Goal: Download file/media

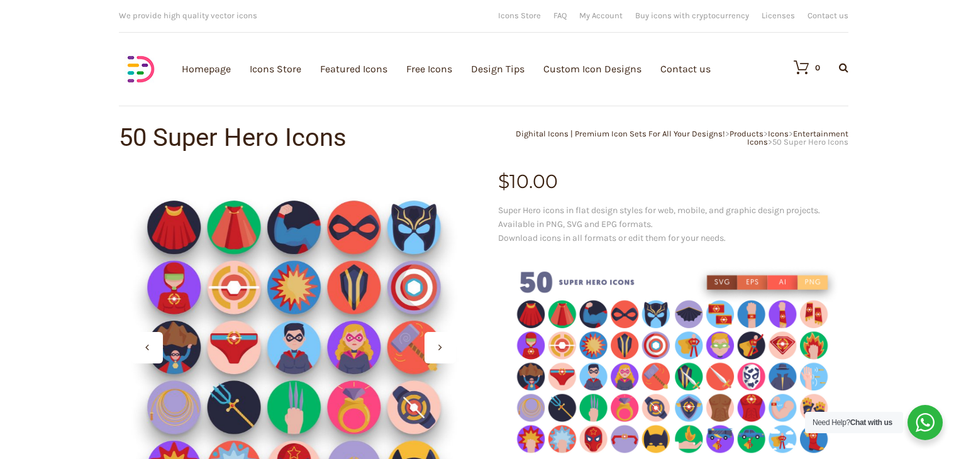
scroll to position [126, 0]
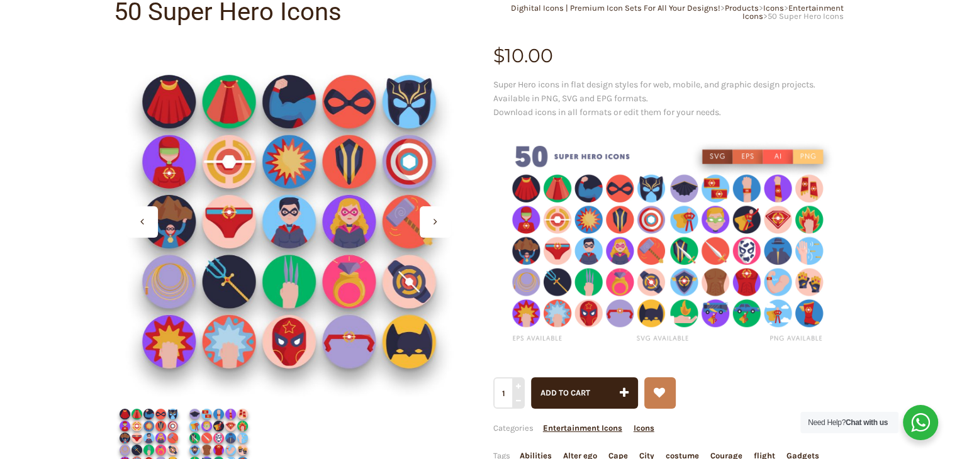
click at [442, 220] on div at bounding box center [435, 221] width 31 height 31
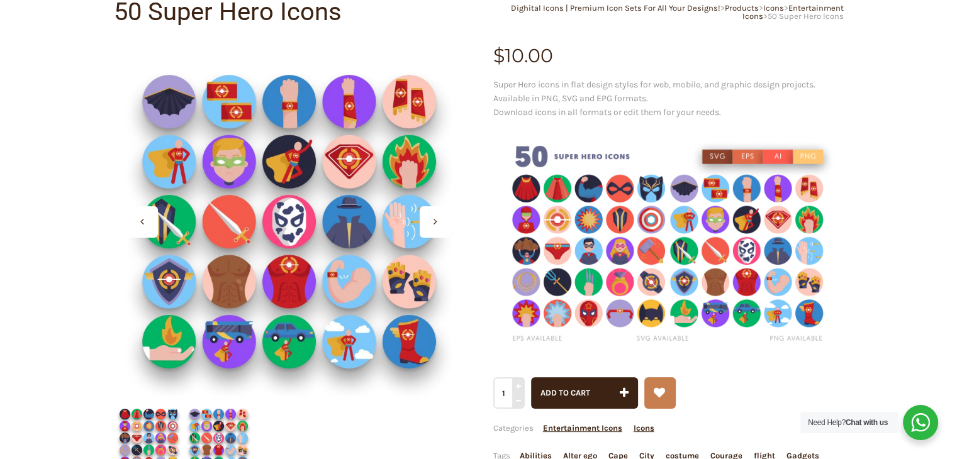
click at [442, 220] on div at bounding box center [435, 221] width 31 height 31
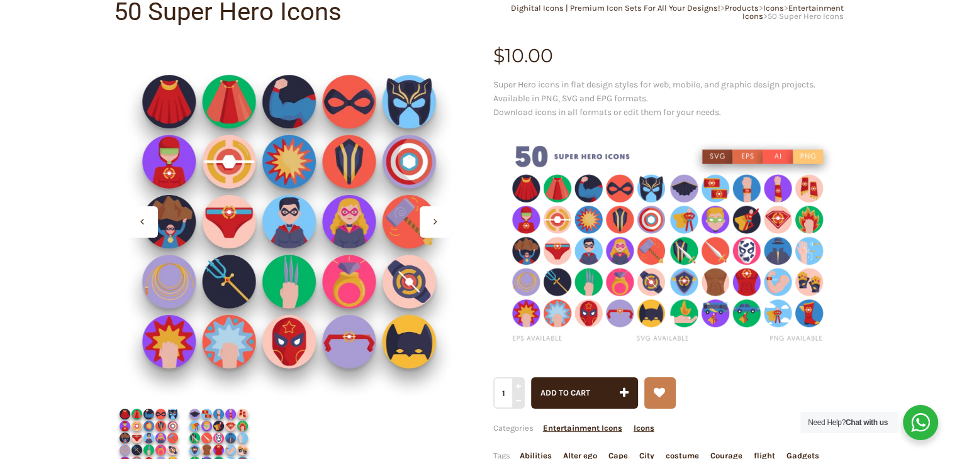
click at [442, 220] on div at bounding box center [435, 221] width 31 height 31
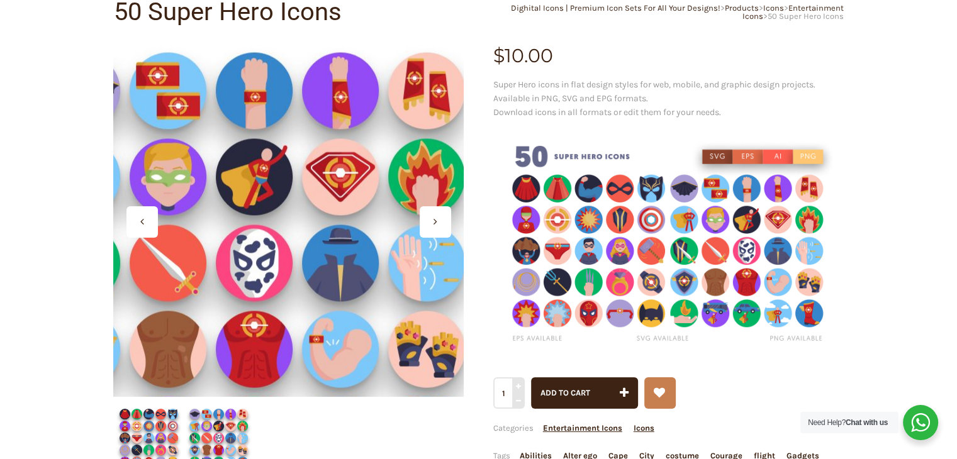
drag, startPoint x: 283, startPoint y: 217, endPoint x: 373, endPoint y: 148, distance: 113.5
click at [373, 148] on div at bounding box center [288, 222] width 350 height 350
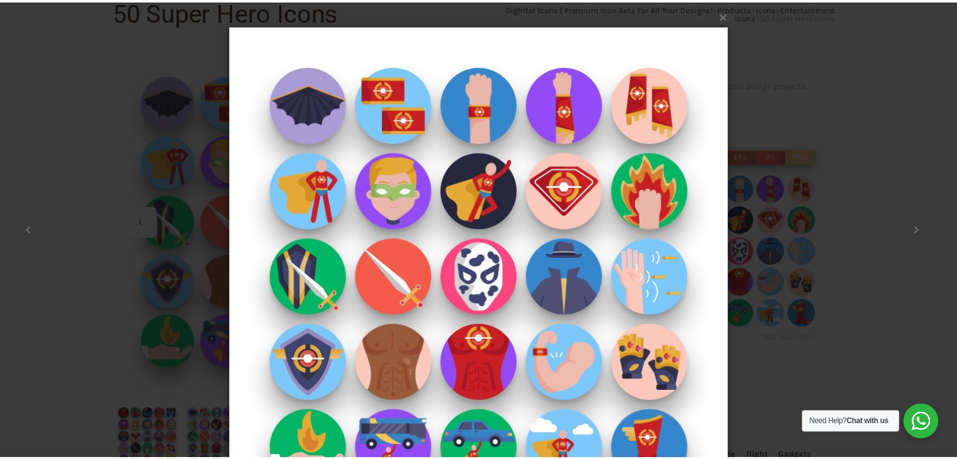
scroll to position [94, 0]
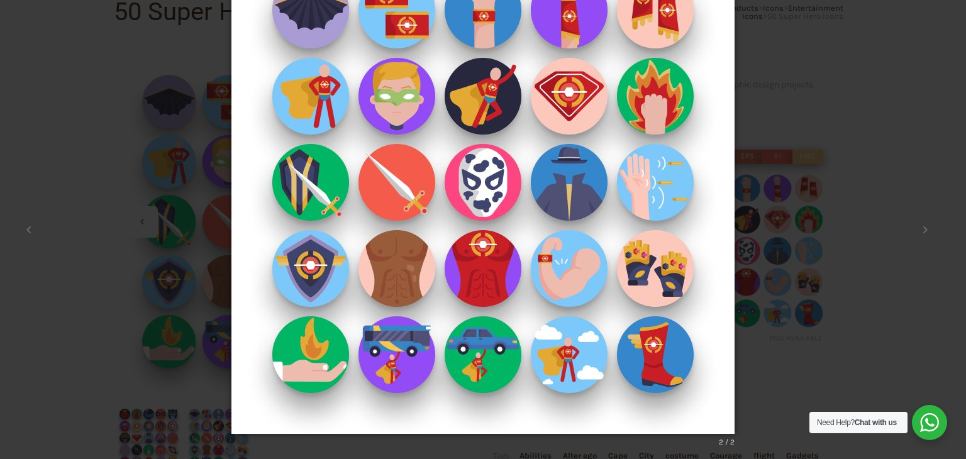
click at [839, 185] on div "× 2 / 2 Loading..." at bounding box center [483, 135] width 966 height 459
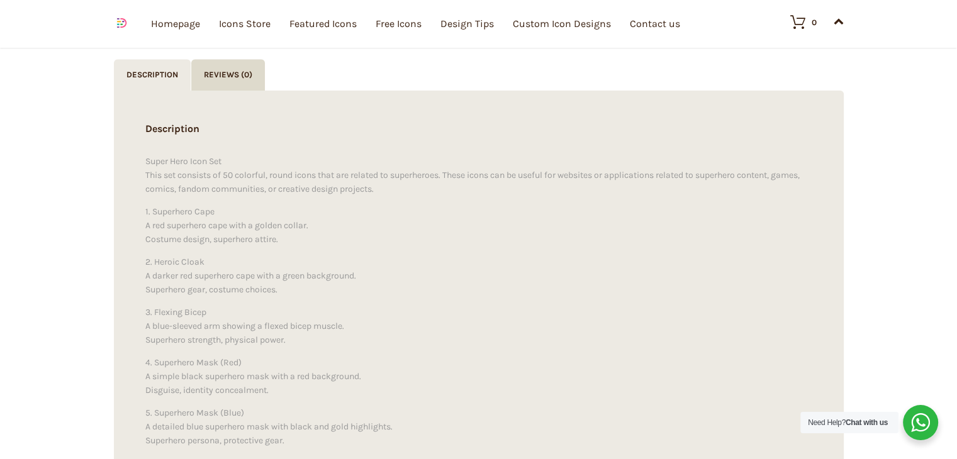
scroll to position [0, 0]
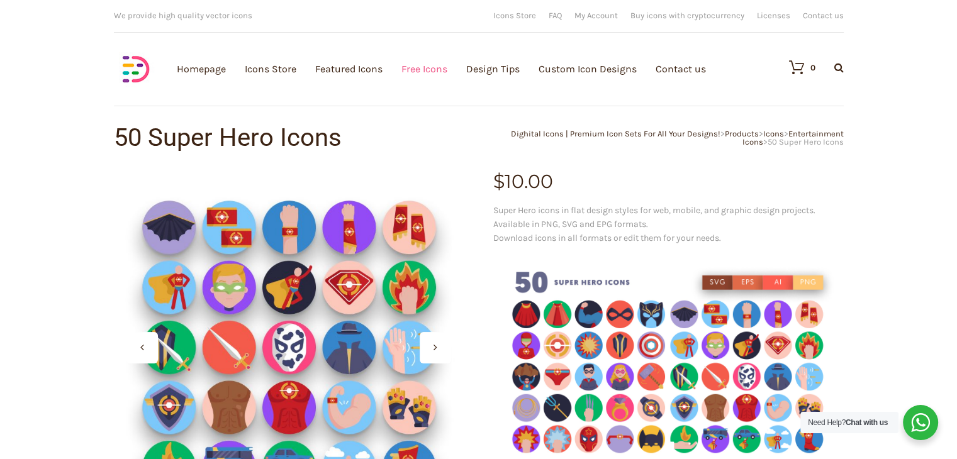
click at [423, 65] on link "Free Icons" at bounding box center [424, 69] width 46 height 138
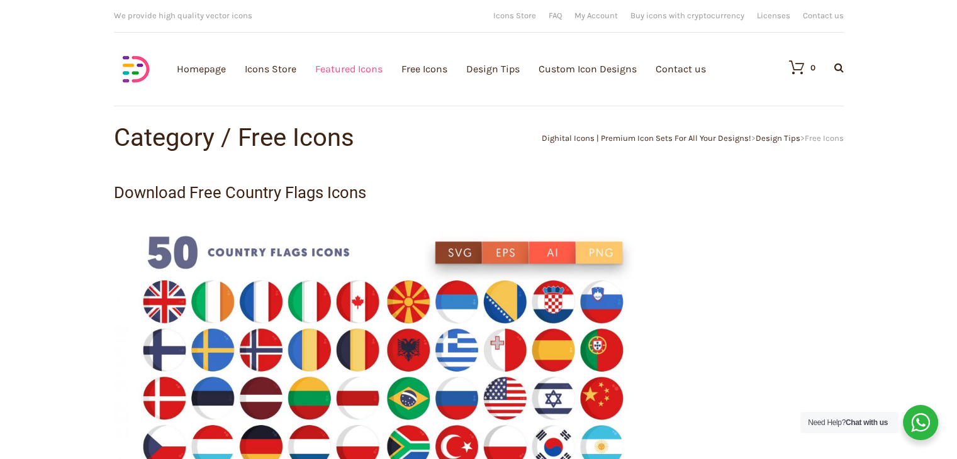
click at [345, 66] on link "Featured Icons" at bounding box center [348, 69] width 67 height 138
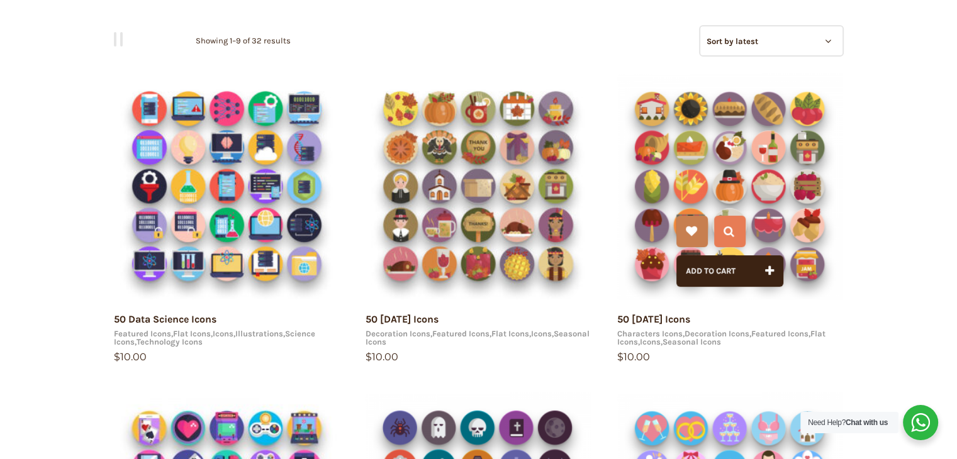
scroll to position [126, 0]
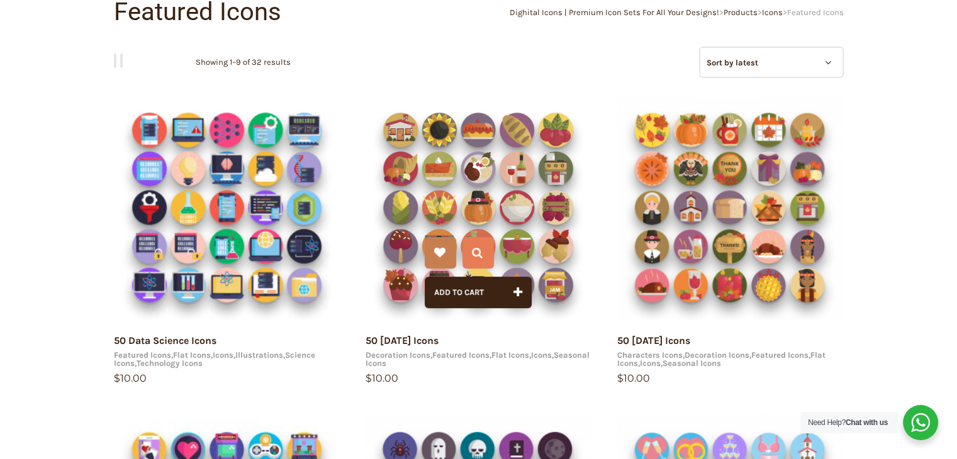
click at [489, 176] on img at bounding box center [478, 207] width 226 height 226
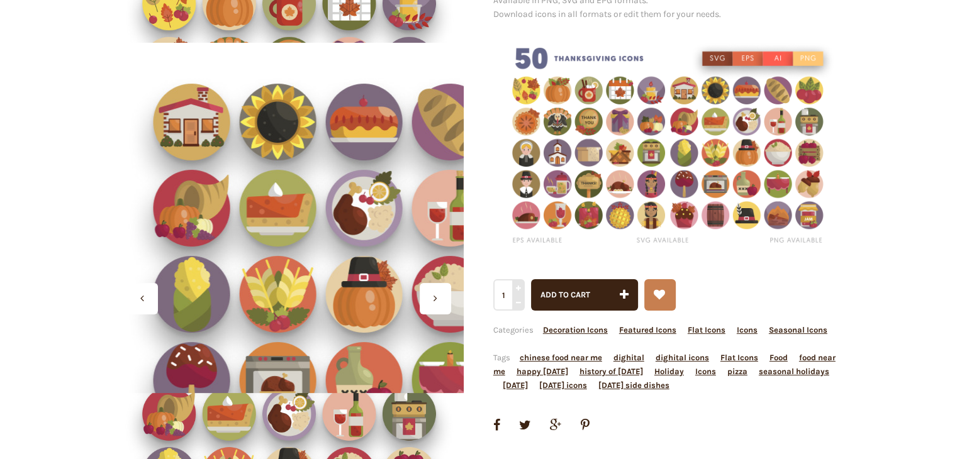
scroll to position [252, 0]
